Goal: Task Accomplishment & Management: Use online tool/utility

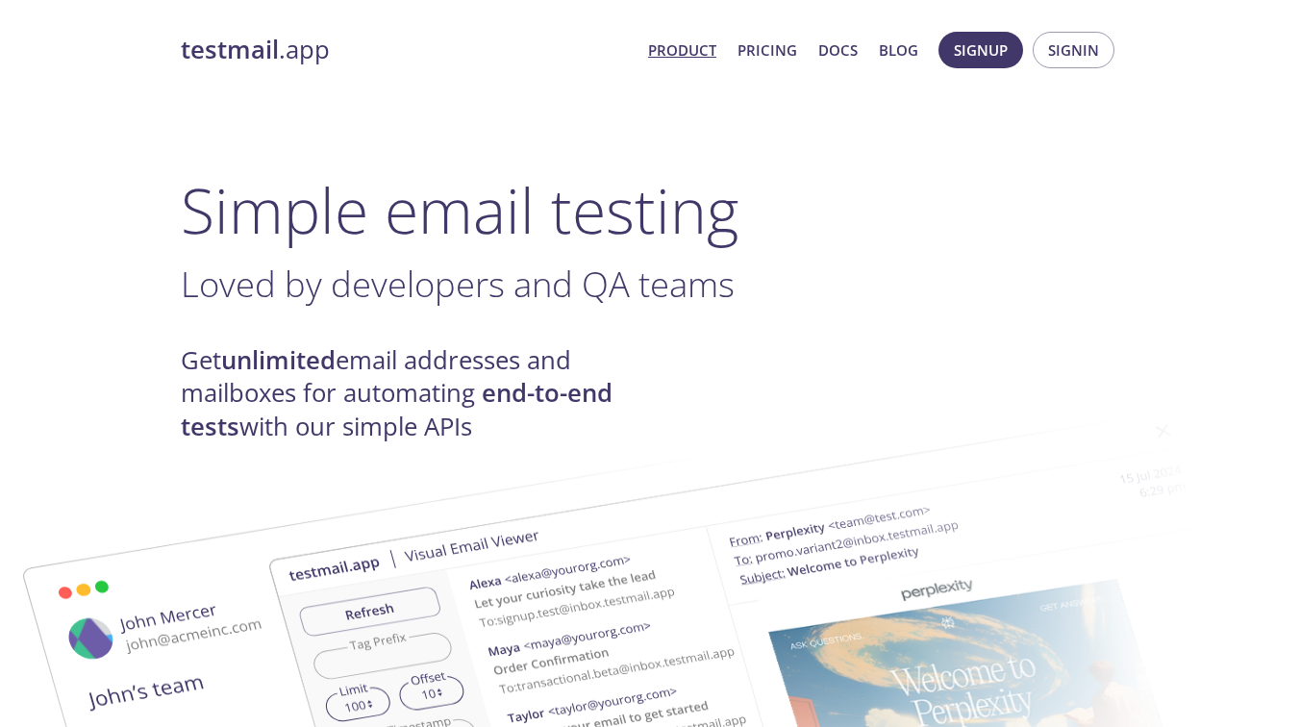
click at [678, 53] on link "Product" at bounding box center [682, 50] width 68 height 25
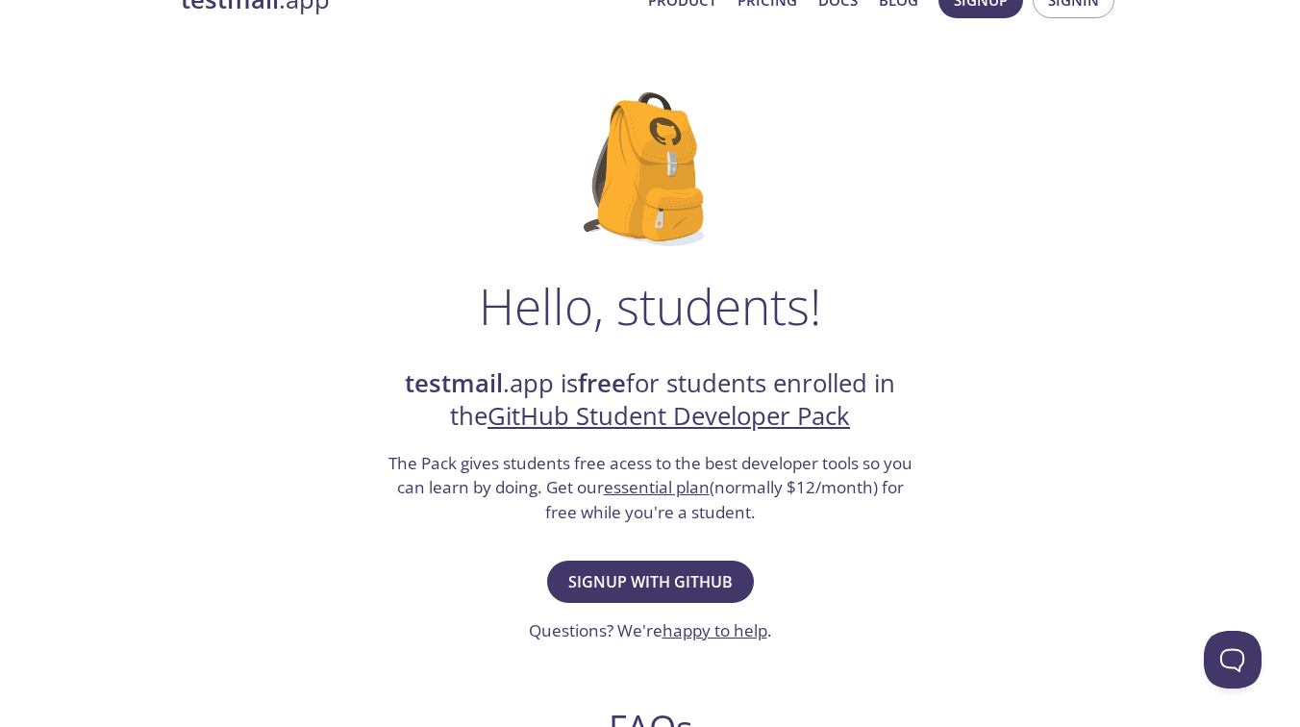
scroll to position [52, 0]
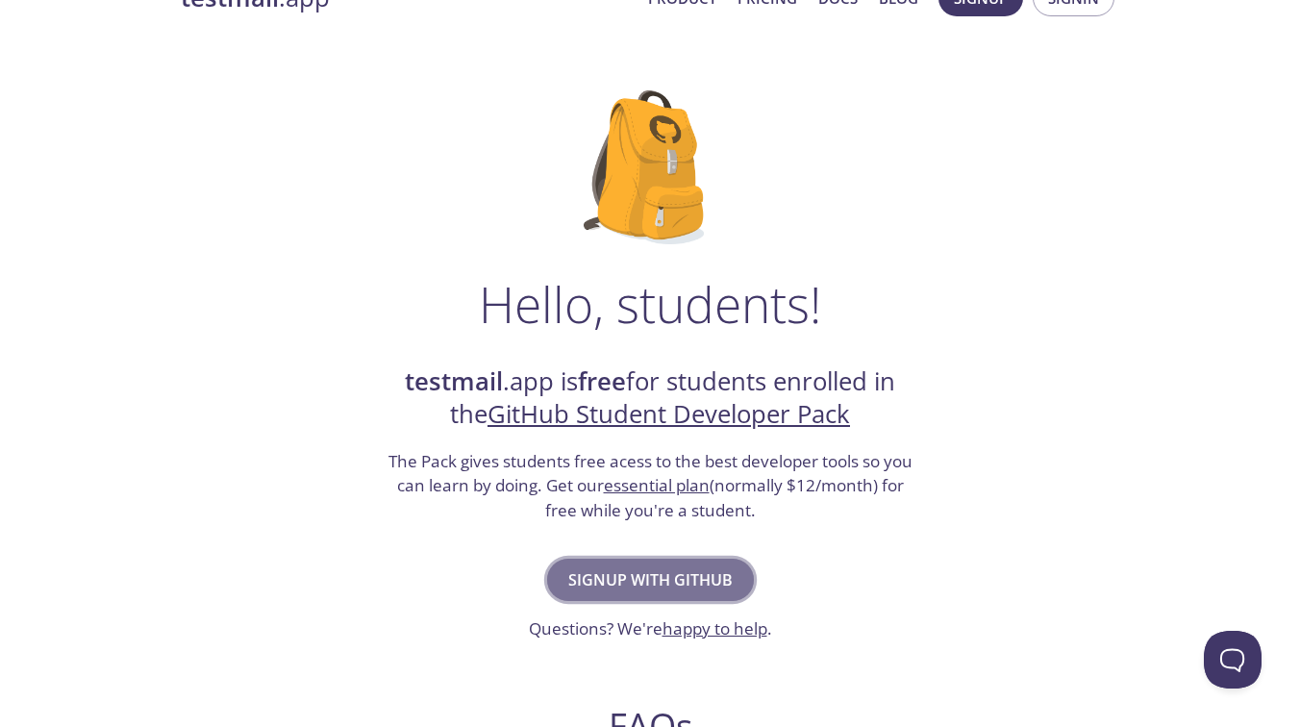
click at [678, 571] on span "Signup with GitHub" at bounding box center [650, 579] width 164 height 27
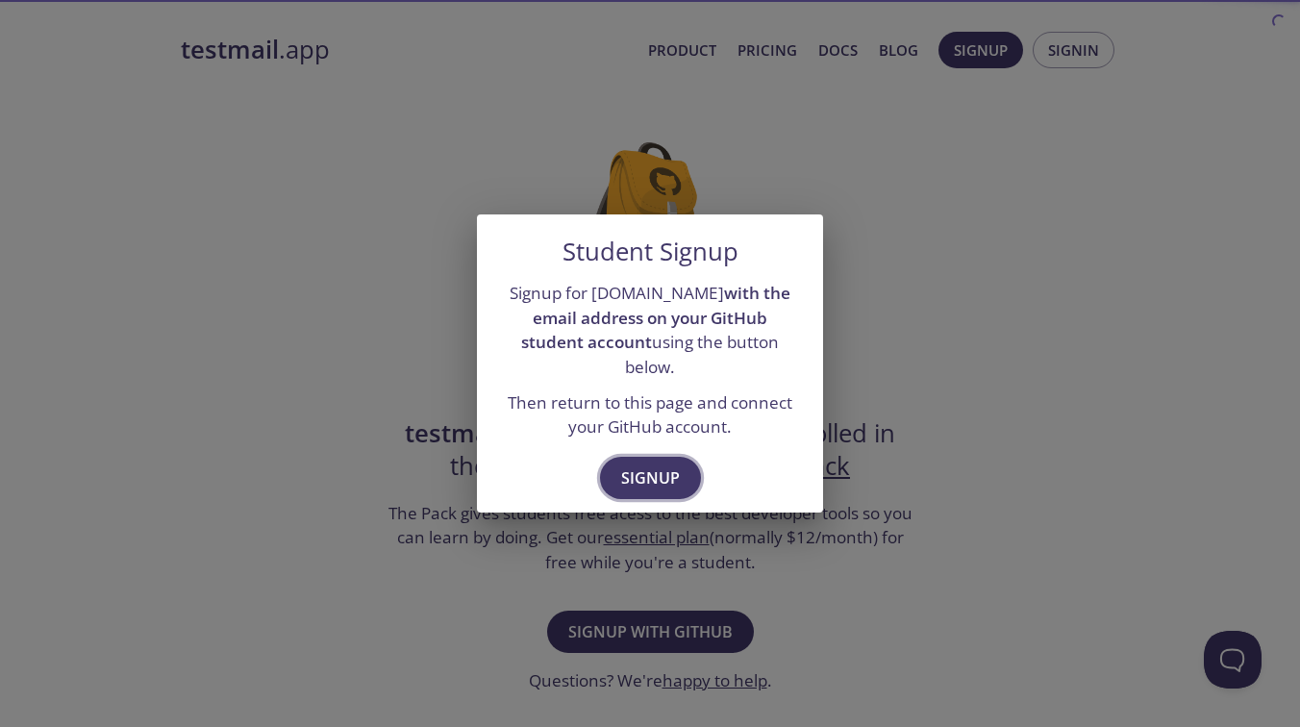
click at [660, 465] on span "Signup" at bounding box center [650, 478] width 59 height 27
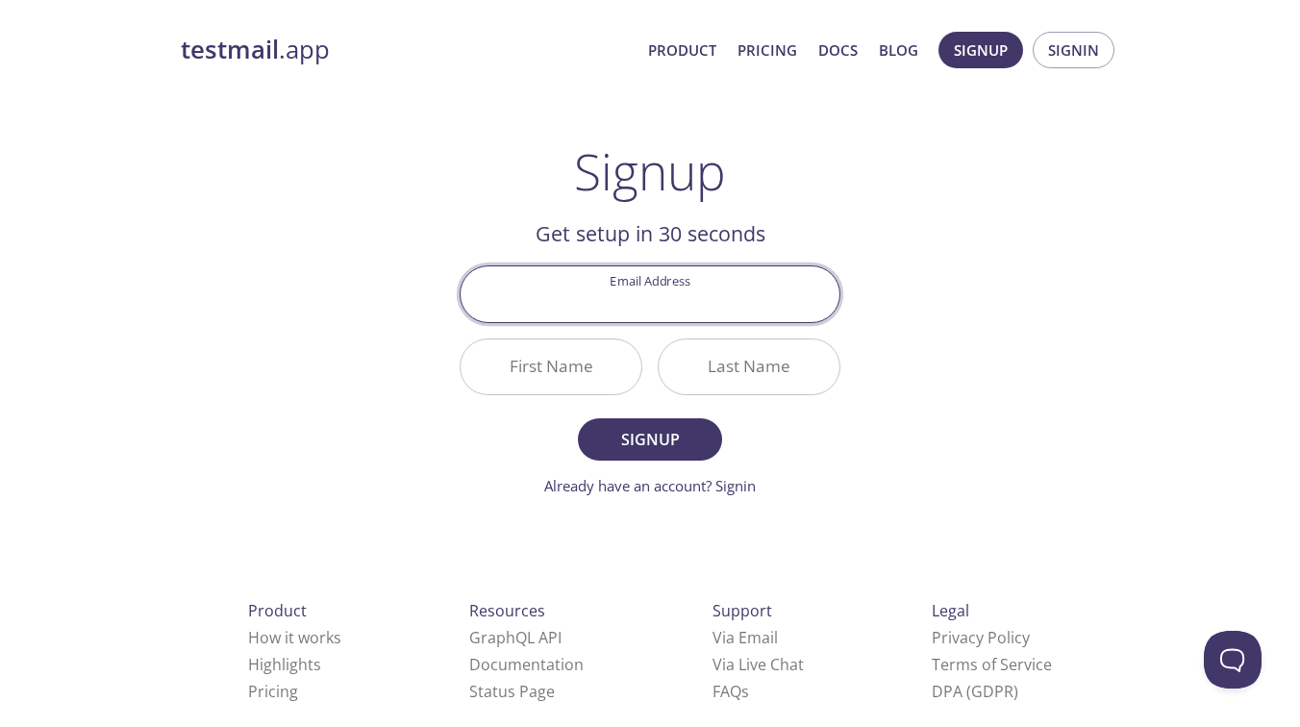
click at [684, 295] on input "Email Address" at bounding box center [650, 293] width 379 height 55
type input "[PERSON_NAME][EMAIL_ADDRESS][DOMAIN_NAME]"
click at [670, 441] on span "Signup" at bounding box center [650, 439] width 102 height 27
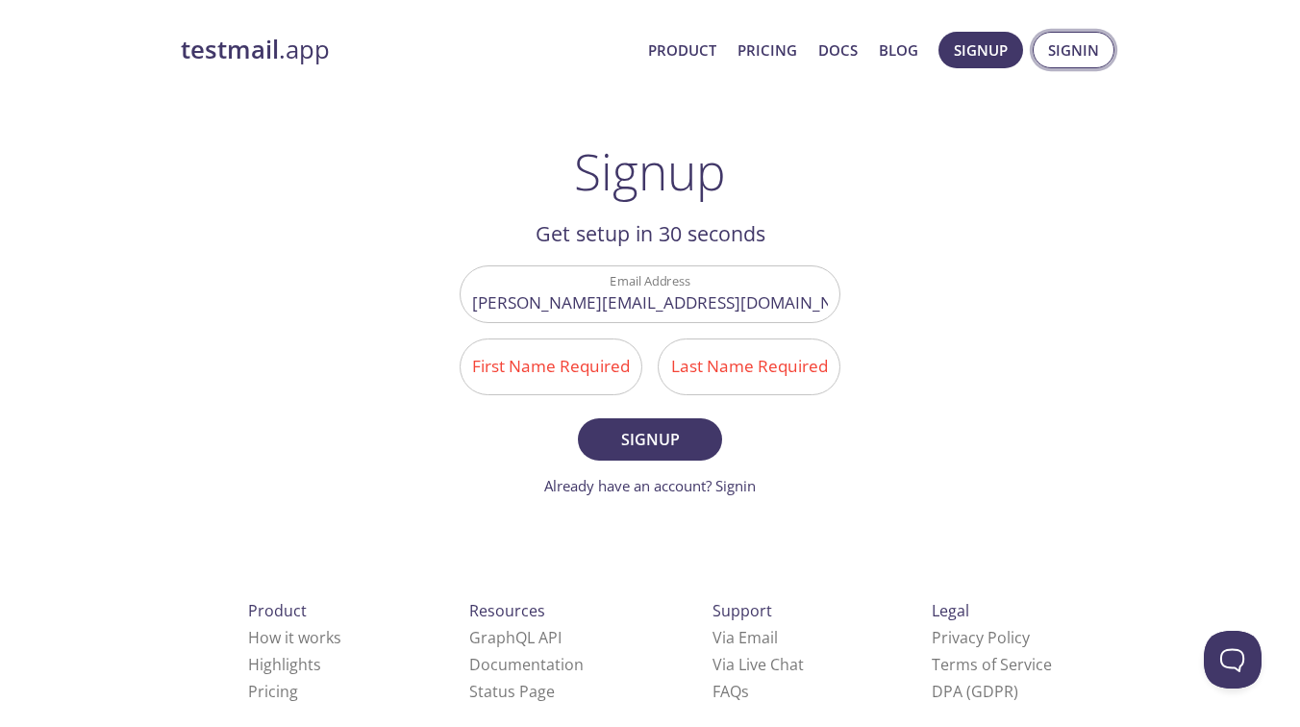
click at [1079, 48] on span "Signin" at bounding box center [1073, 50] width 51 height 25
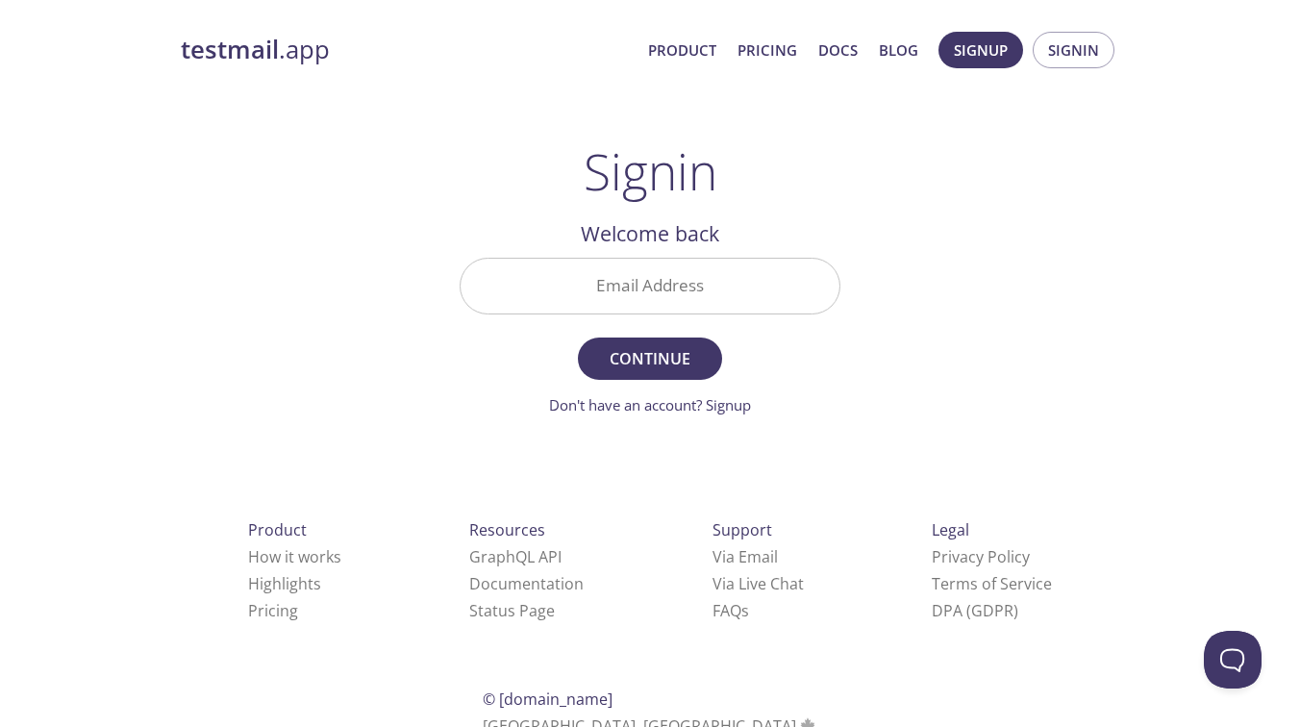
click at [623, 292] on input "Email Address" at bounding box center [650, 286] width 379 height 55
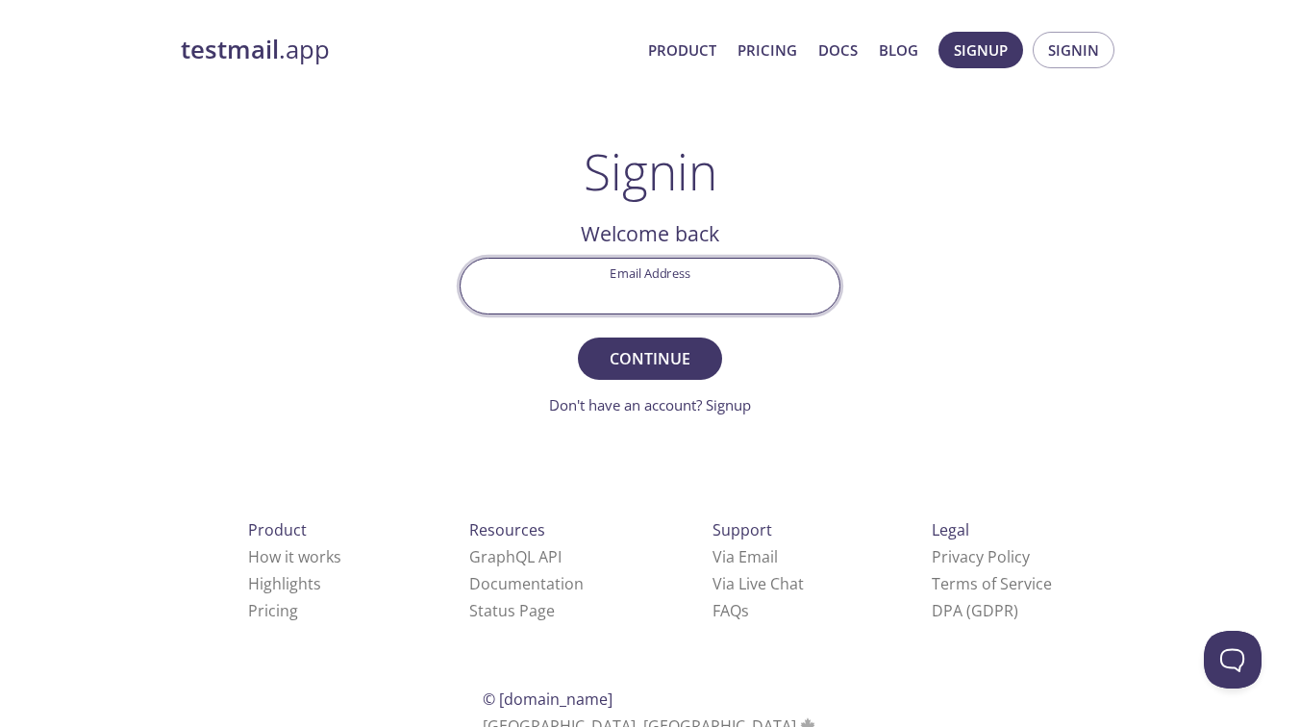
type input "[PERSON_NAME][EMAIL_ADDRESS][DOMAIN_NAME]"
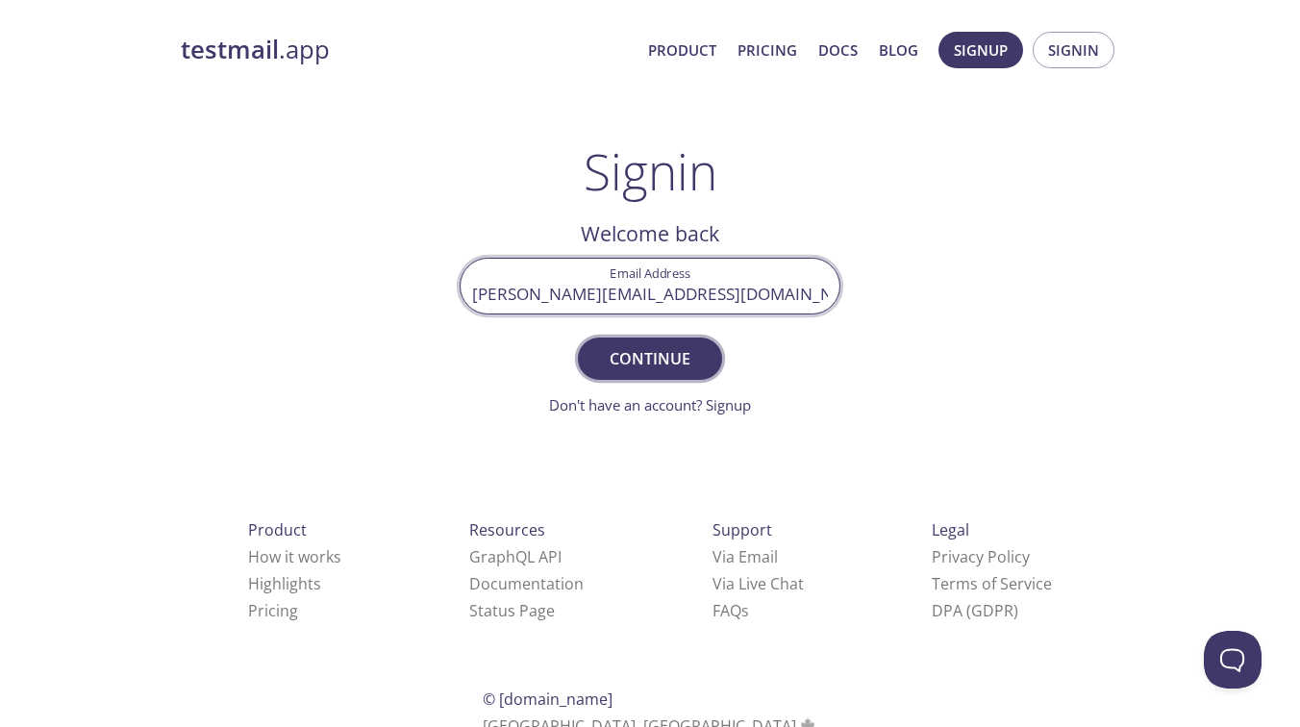
click at [639, 358] on span "Continue" at bounding box center [650, 358] width 102 height 27
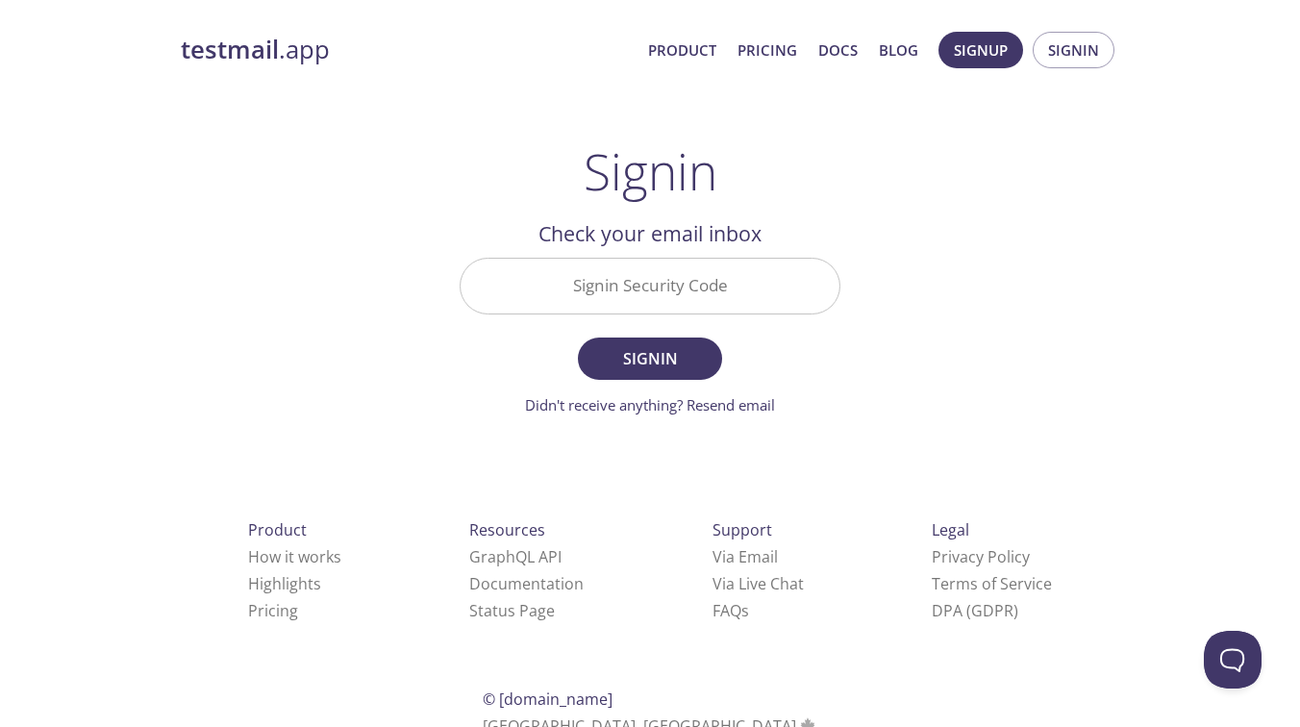
click at [630, 295] on input "Signin Security Code" at bounding box center [650, 286] width 379 height 55
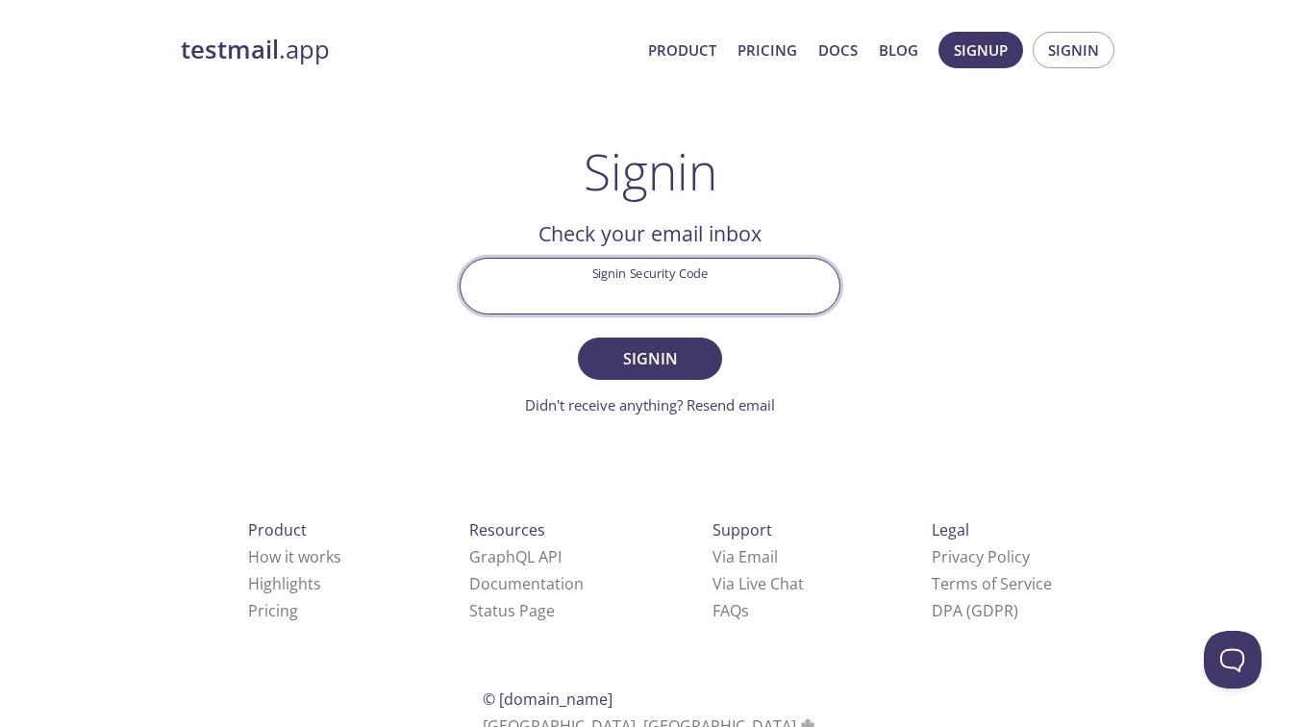
paste input "WGTXE3Z"
type input "WGTXE3Z"
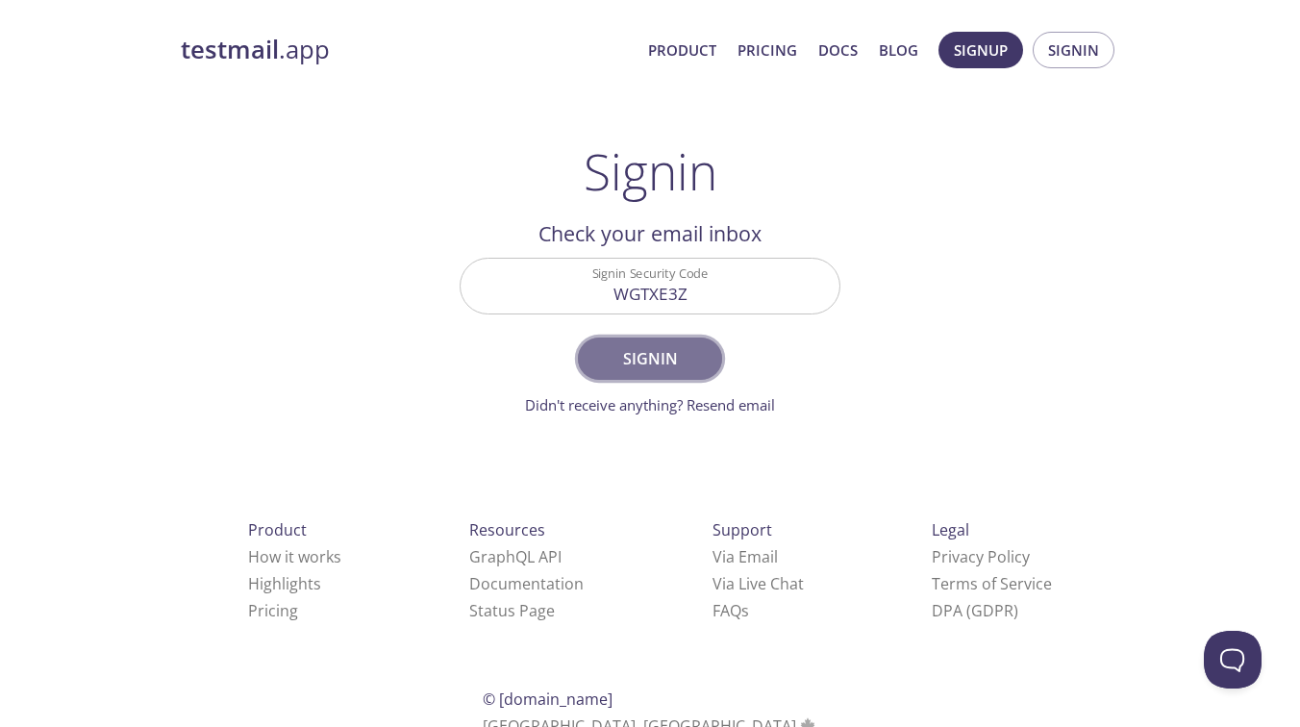
click at [642, 351] on span "Signin" at bounding box center [650, 358] width 102 height 27
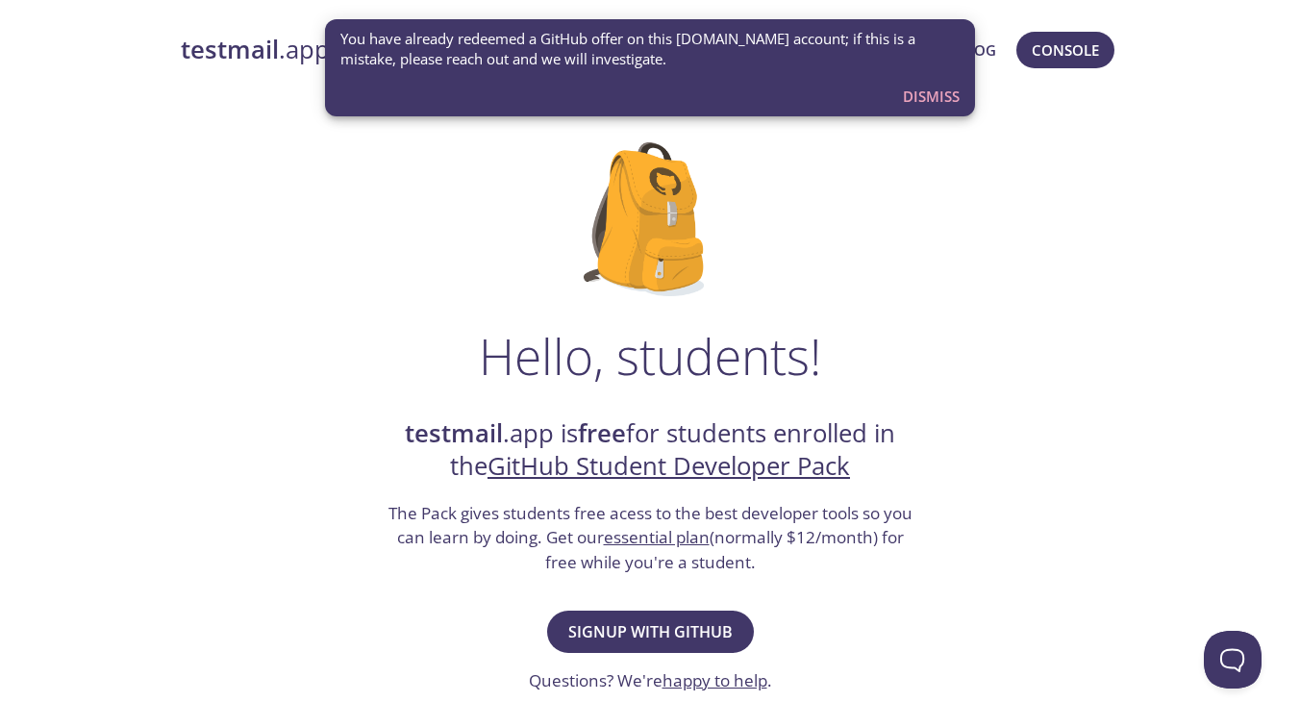
click at [937, 99] on span "Dismiss" at bounding box center [931, 96] width 57 height 25
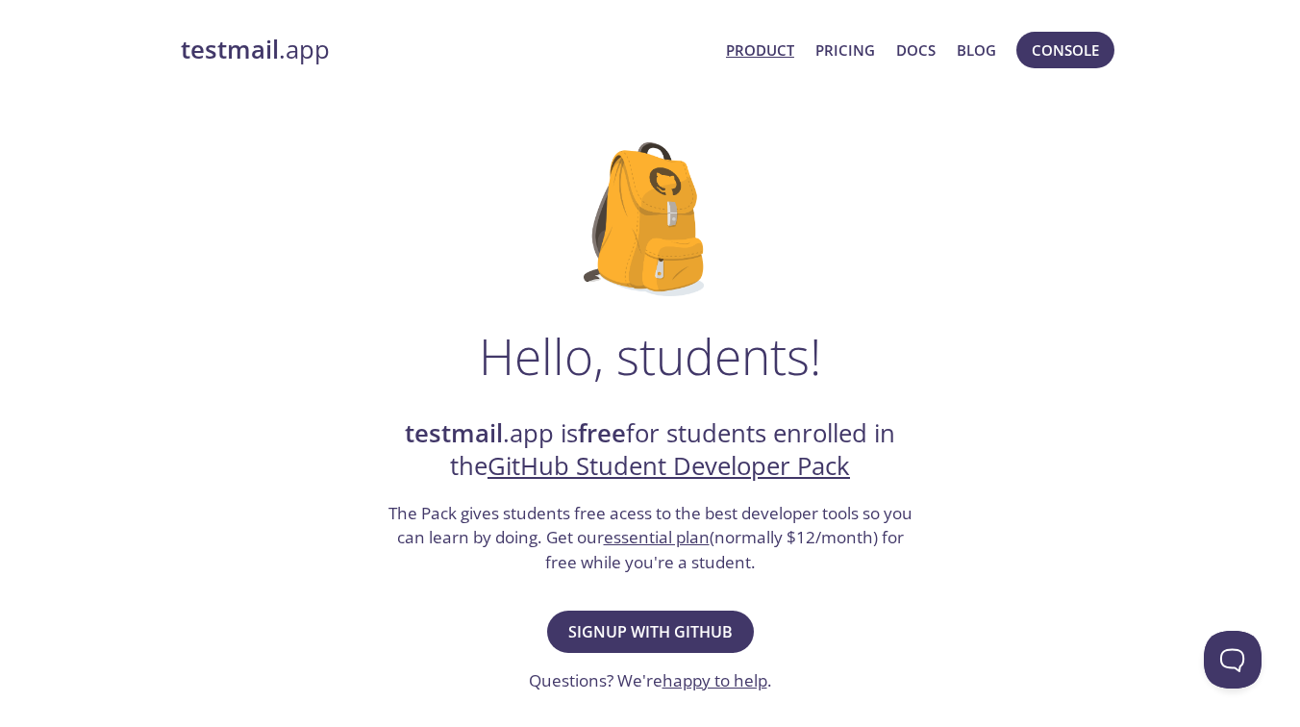
click at [758, 53] on link "Product" at bounding box center [760, 50] width 68 height 25
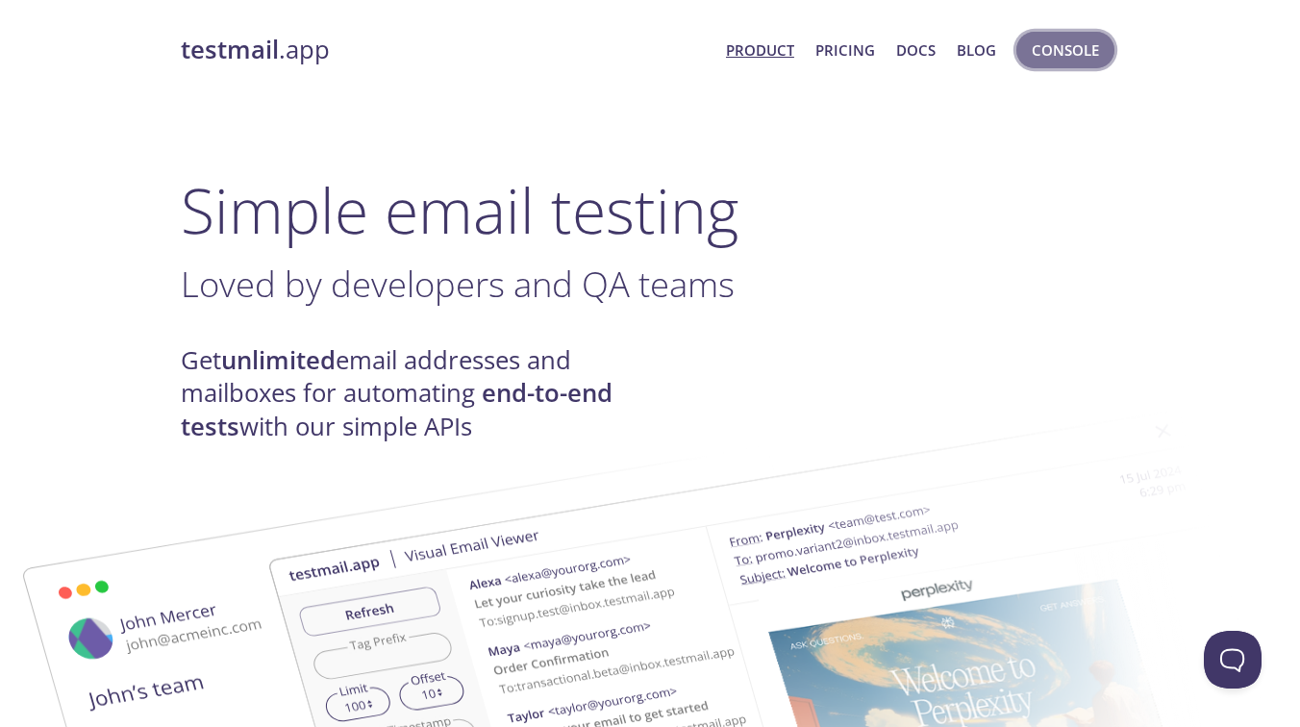
click at [1038, 59] on span "Console" at bounding box center [1065, 50] width 67 height 25
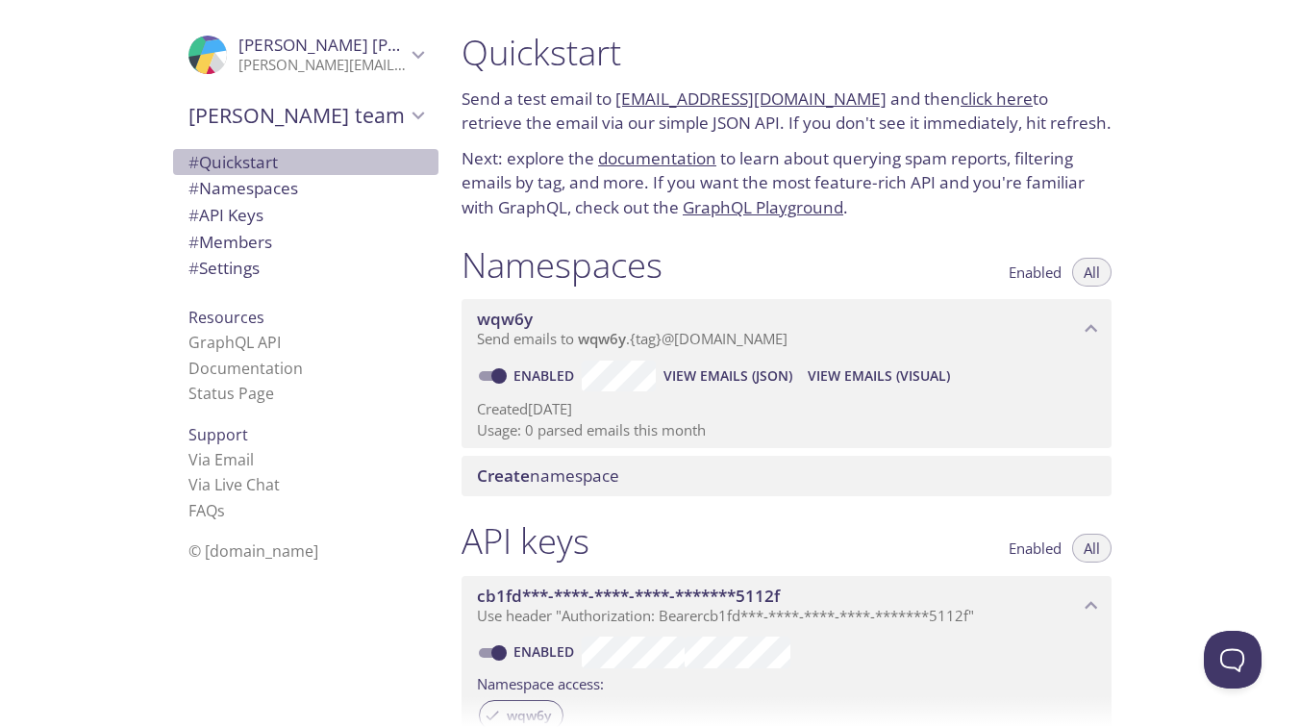
click at [233, 163] on span "# Quickstart" at bounding box center [233, 162] width 89 height 22
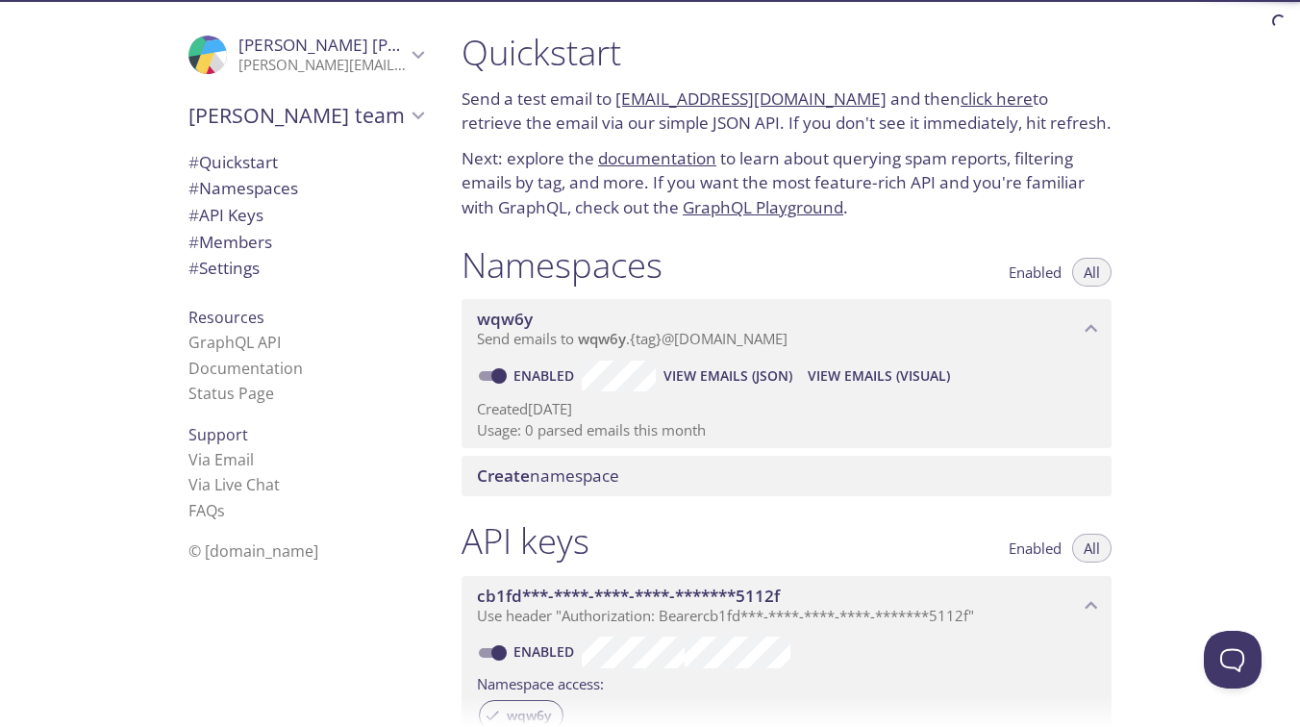
click at [249, 181] on span "# Namespaces" at bounding box center [244, 188] width 110 height 22
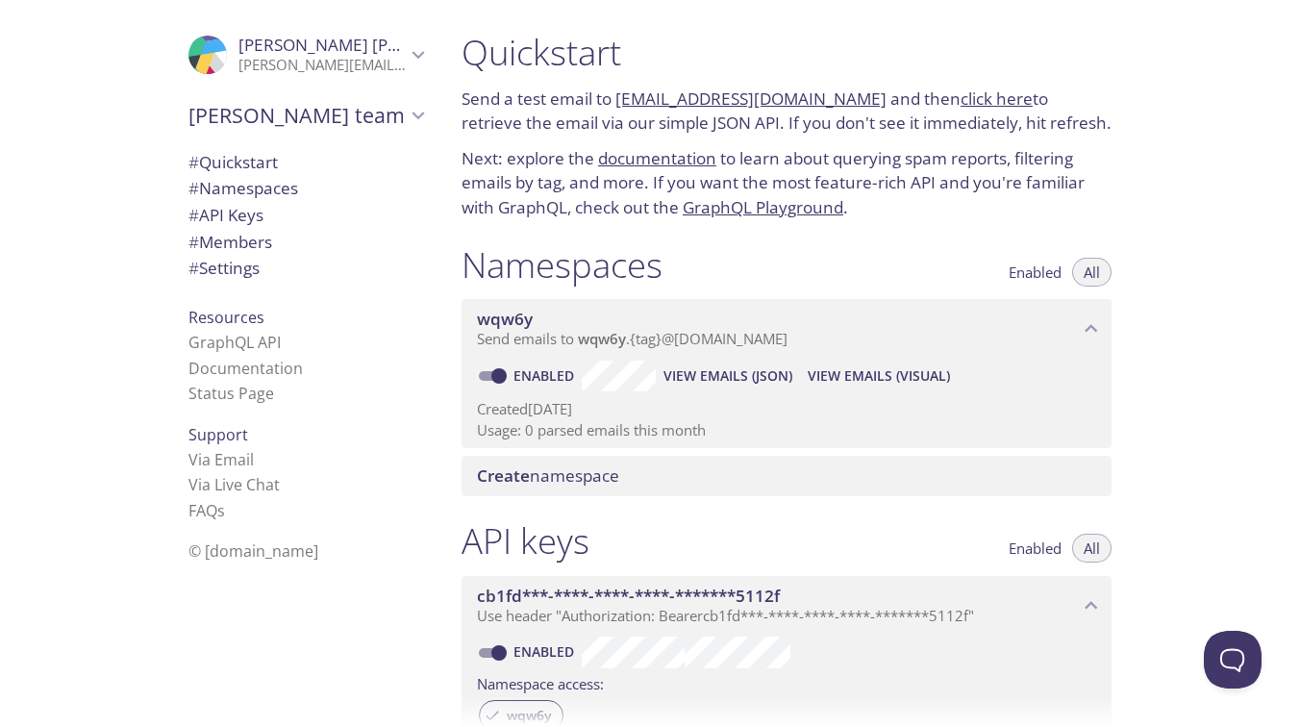
click at [541, 133] on p "Send a test email to wqw6y.test@inbox.testmail.app and then click here to retri…" at bounding box center [787, 111] width 650 height 49
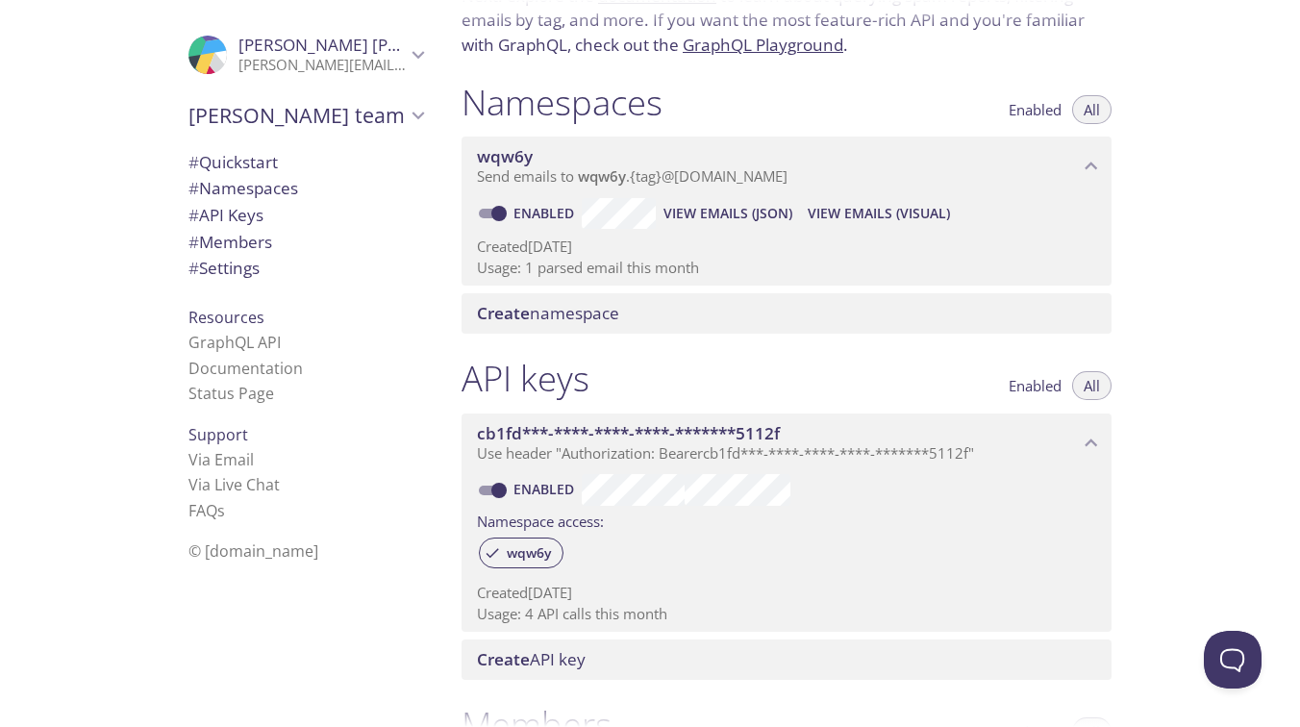
scroll to position [146, 0]
